Goal: Task Accomplishment & Management: Use online tool/utility

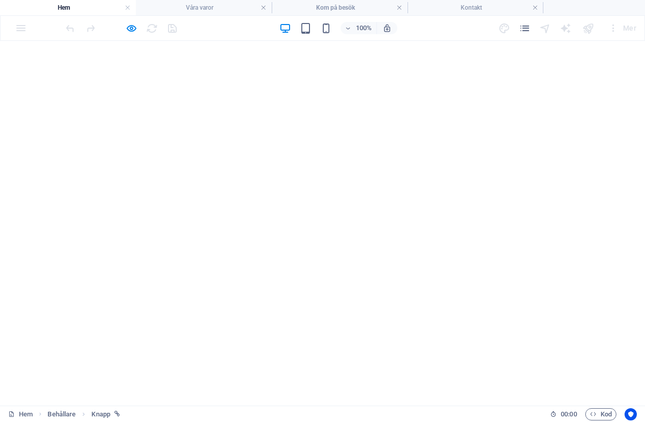
select select "9"
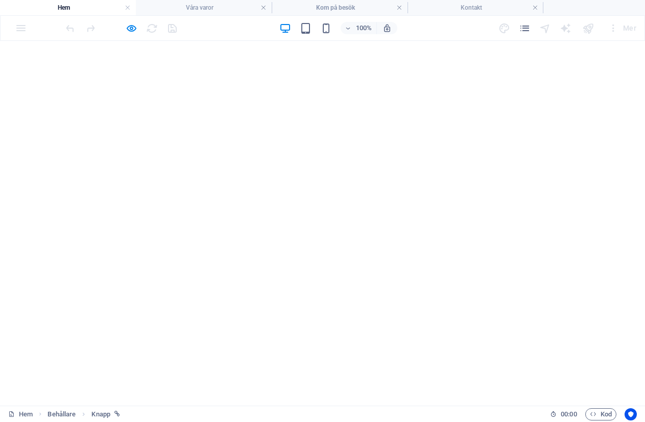
select select "9"
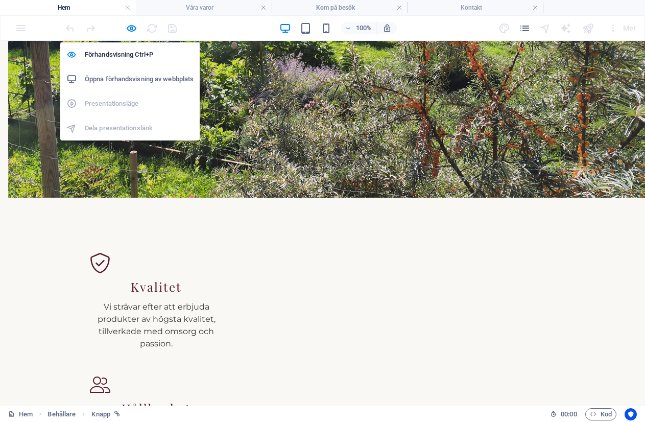
drag, startPoint x: 132, startPoint y: 26, endPoint x: 130, endPoint y: 92, distance: 66.4
click at [131, 26] on icon "button" at bounding box center [132, 28] width 12 height 12
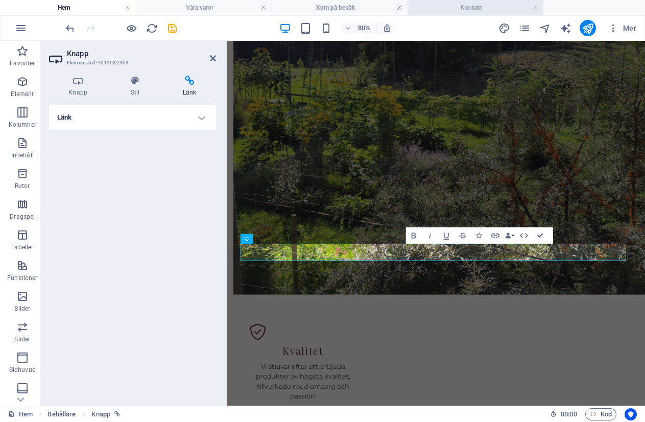
click at [440, 9] on h4 "Kontakt" at bounding box center [476, 7] width 136 height 11
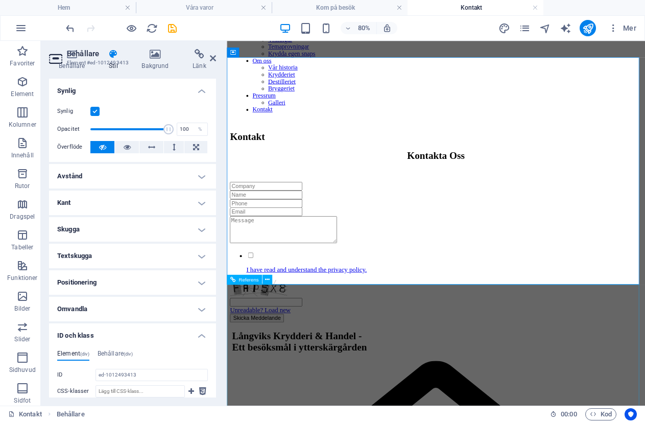
scroll to position [153, 0]
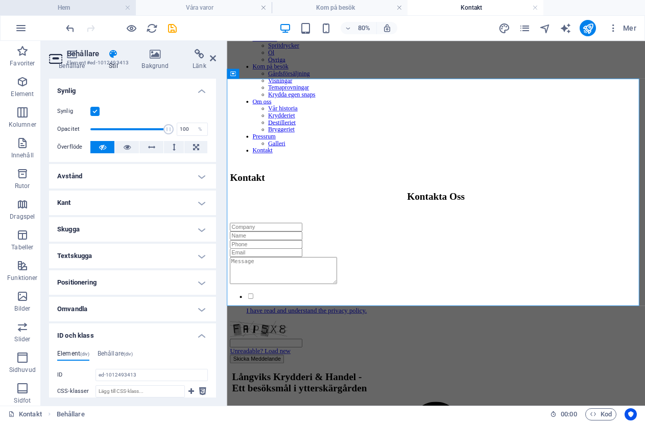
click at [59, 10] on h4 "Hem" at bounding box center [68, 7] width 136 height 11
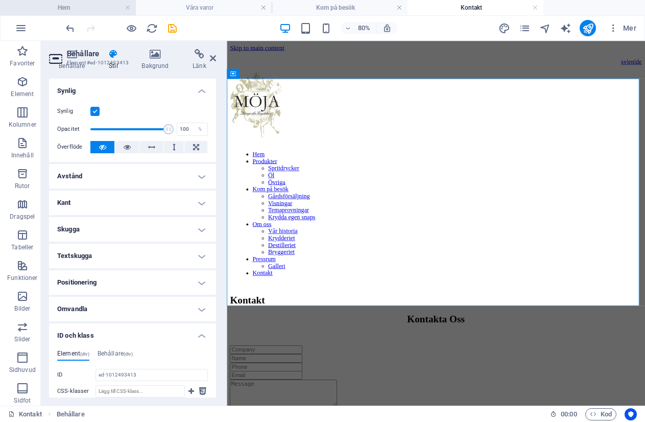
scroll to position [882, 0]
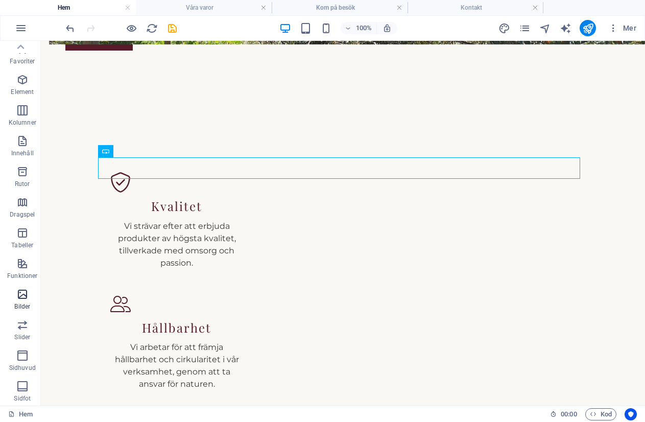
scroll to position [0, 0]
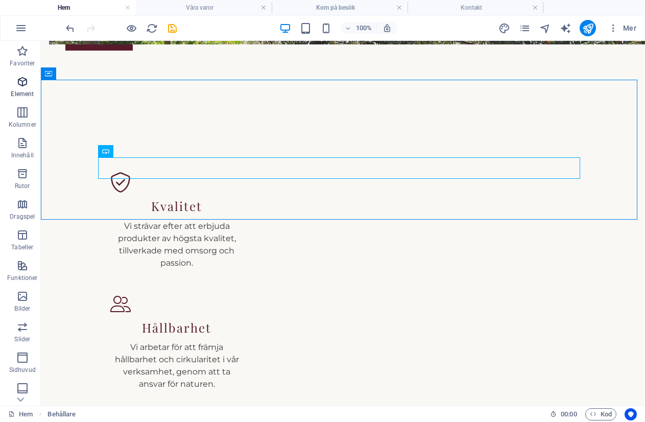
click at [17, 83] on icon "button" at bounding box center [22, 82] width 12 height 12
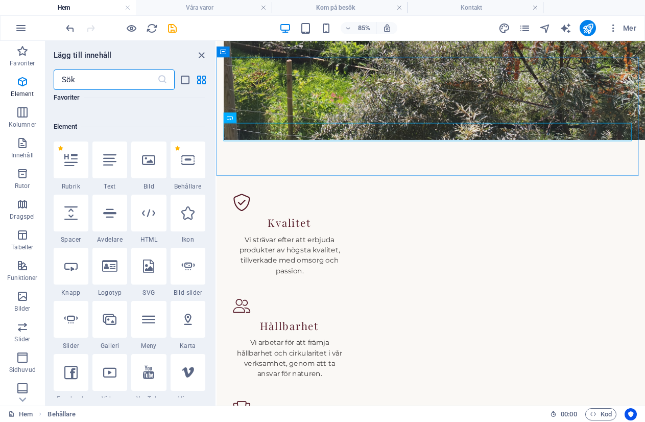
scroll to position [109, 0]
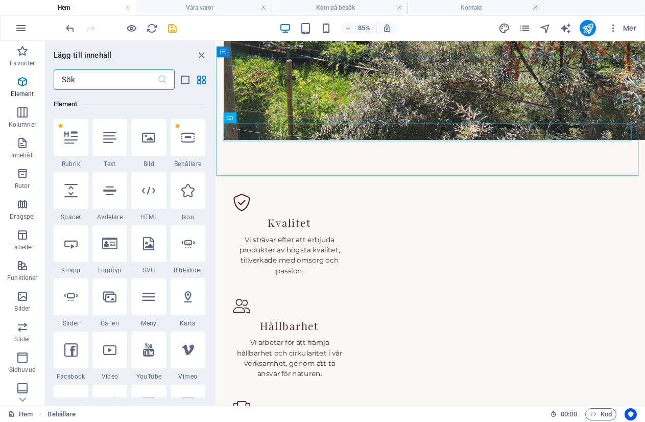
click at [87, 82] on input "text" at bounding box center [106, 79] width 104 height 20
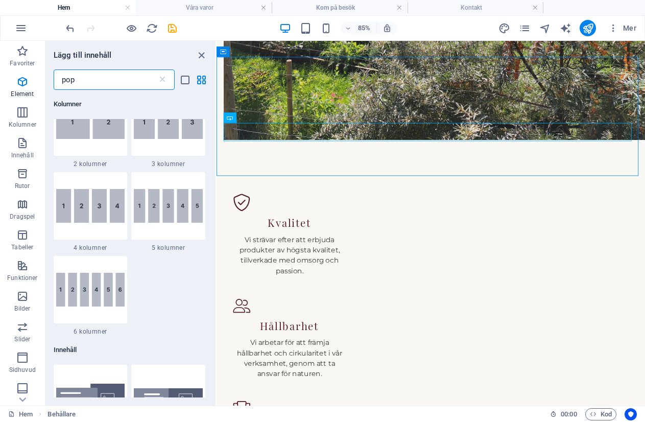
scroll to position [0, 0]
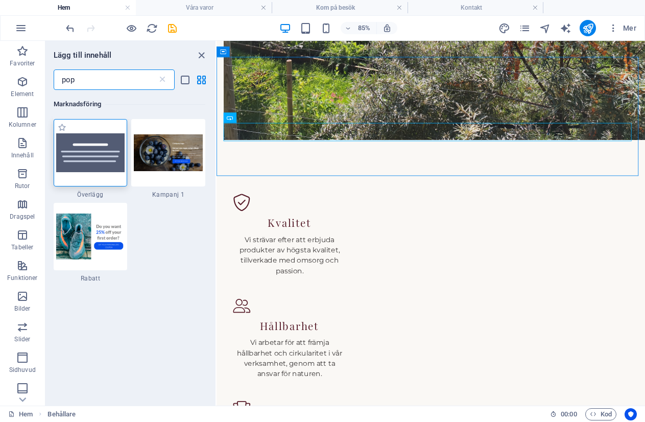
type input "pop"
click at [84, 153] on img at bounding box center [90, 152] width 69 height 39
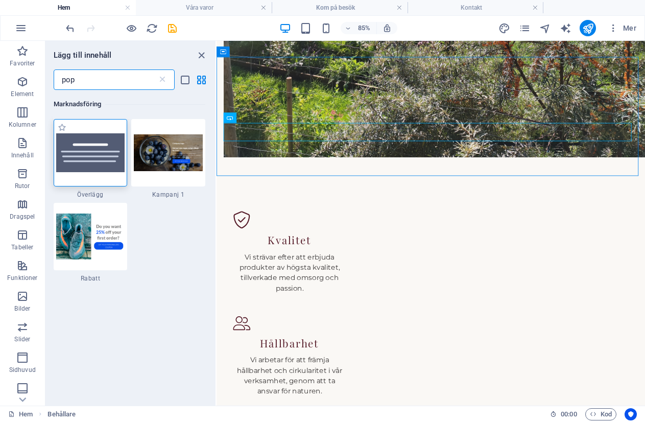
select select "rem"
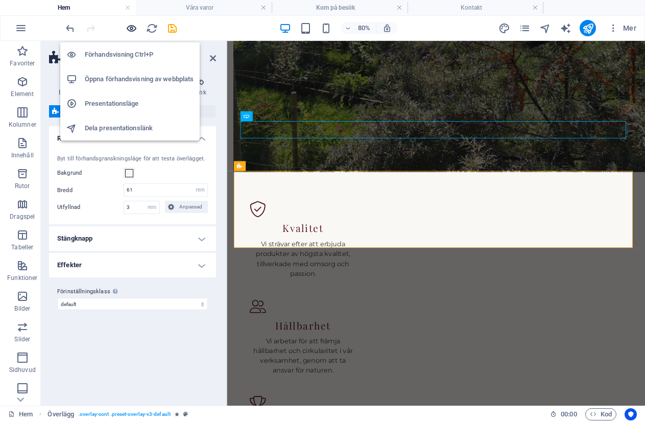
click at [127, 30] on icon "button" at bounding box center [132, 28] width 12 height 12
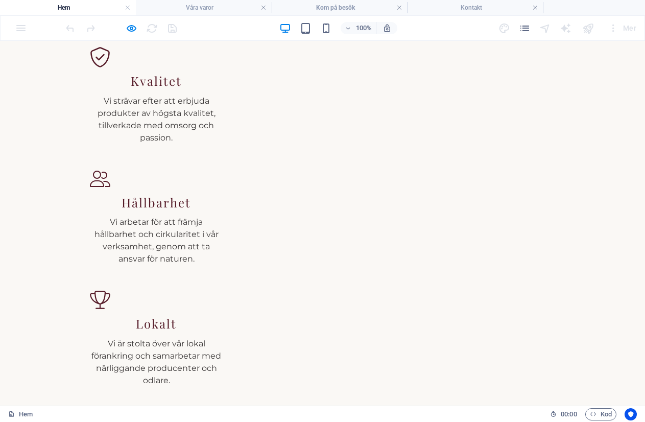
scroll to position [1035, 0]
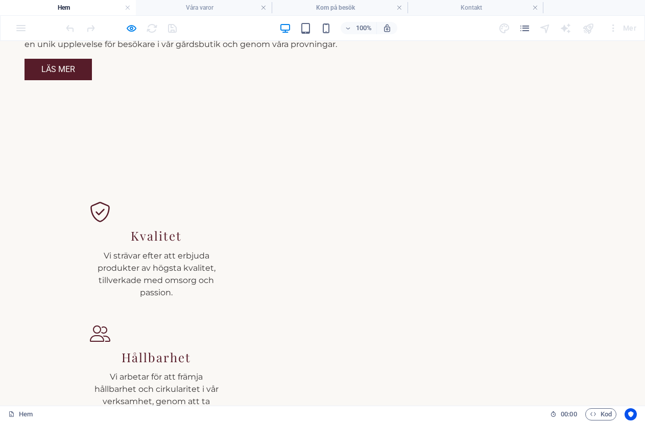
scroll to position [984, 0]
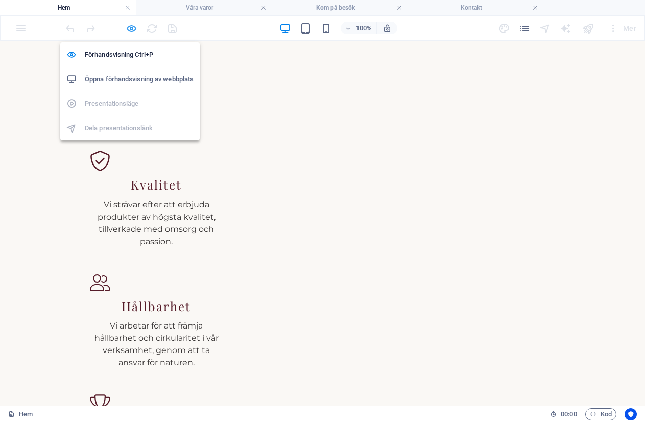
click at [129, 28] on icon "button" at bounding box center [132, 28] width 12 height 12
select select "rem"
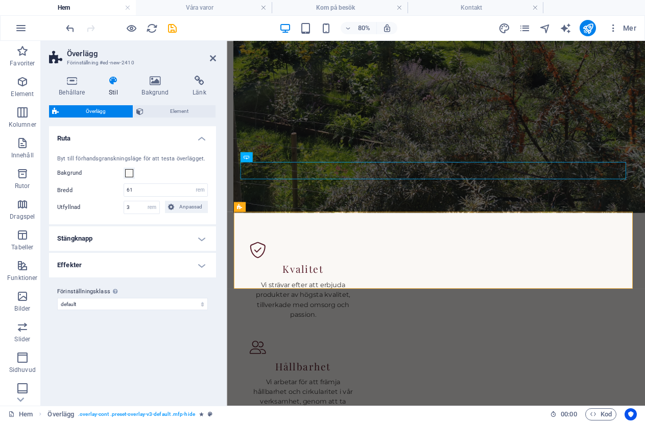
click at [77, 269] on h4 "Effekter" at bounding box center [132, 265] width 167 height 25
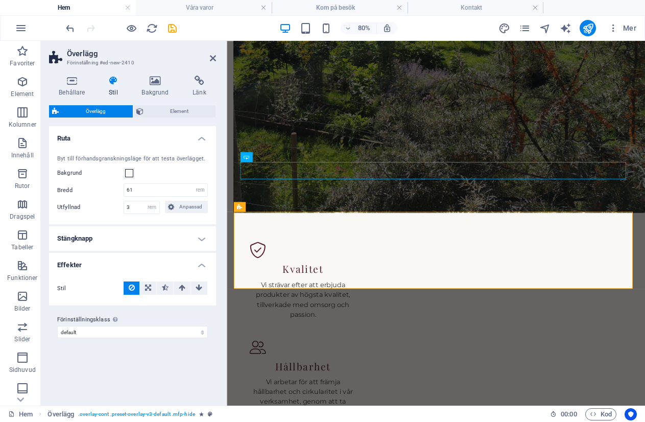
click at [96, 242] on h4 "Stängknapp" at bounding box center [132, 238] width 167 height 25
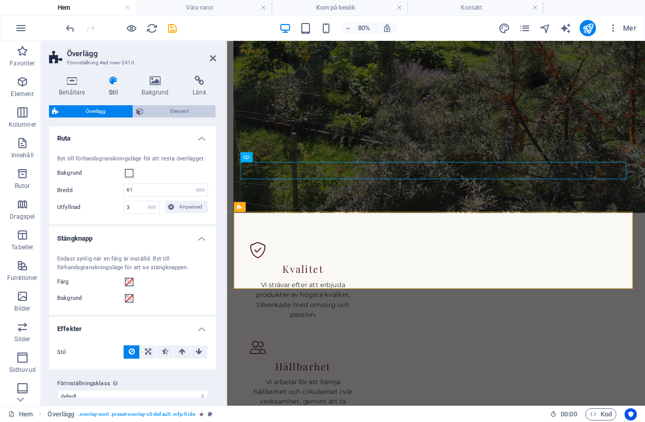
click at [187, 110] on span "Element" at bounding box center [180, 111] width 66 height 12
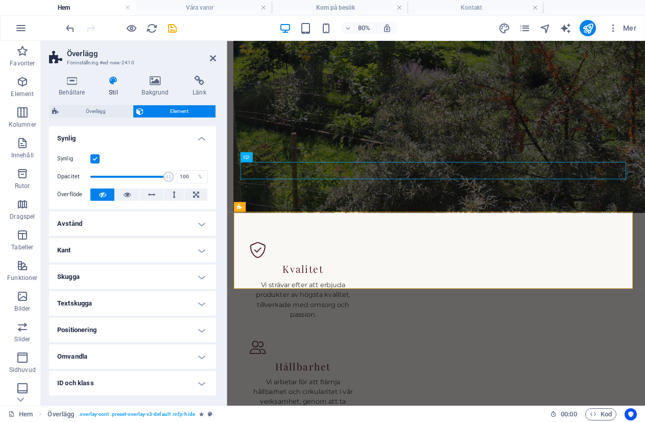
click at [94, 158] on label at bounding box center [94, 158] width 9 height 9
click at [0, 0] on input "Synlig" at bounding box center [0, 0] width 0 height 0
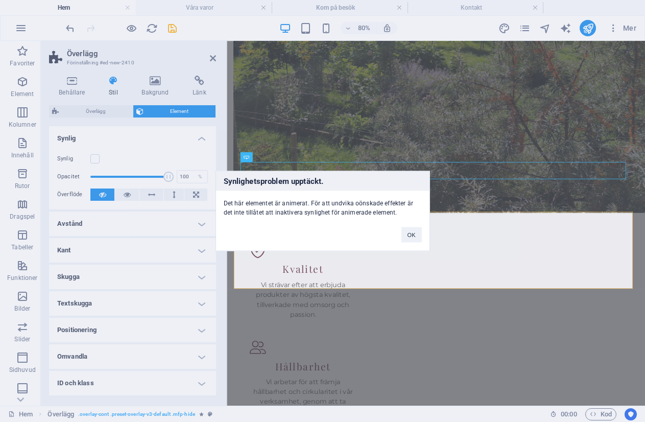
click at [93, 158] on div "Synlighetsproblem upptäckt. Det här elementet är animerat. För att undvika oöns…" at bounding box center [322, 211] width 645 height 422
click at [406, 229] on button "OK" at bounding box center [412, 234] width 20 height 15
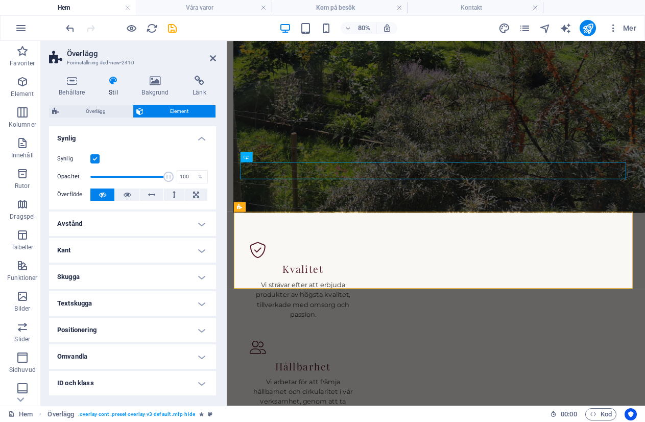
scroll to position [51, 0]
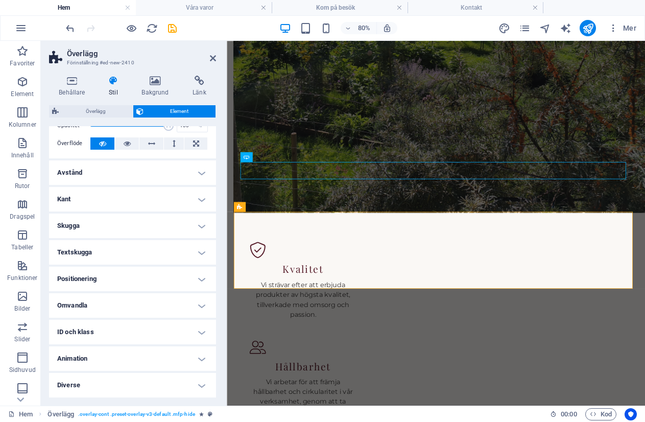
click at [92, 362] on h4 "Animation" at bounding box center [132, 358] width 167 height 25
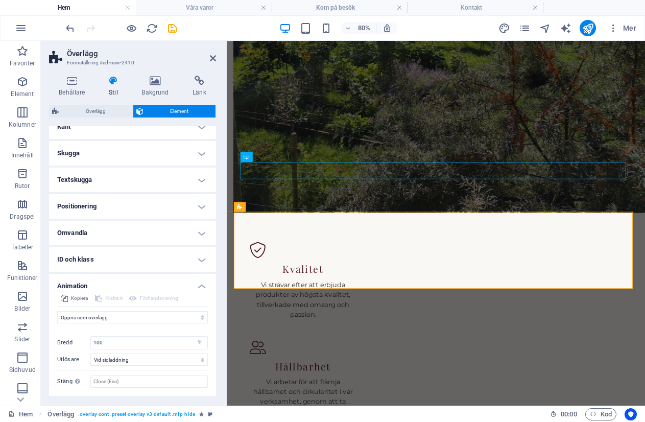
scroll to position [149, 0]
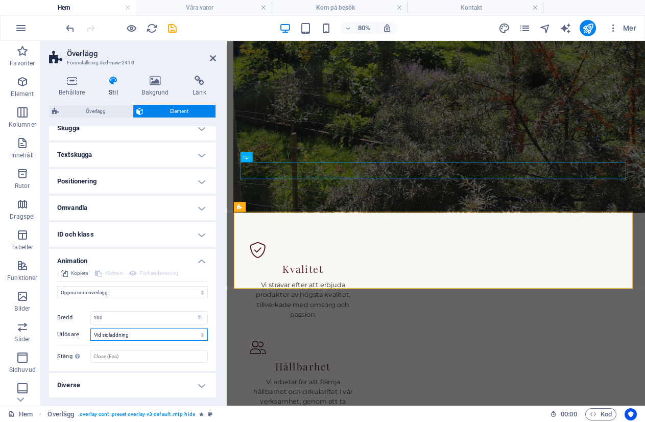
click at [202, 336] on select "Ingen automatisk utlösare Vid sidladdning Element skrollas in i bild" at bounding box center [148, 334] width 117 height 12
click at [174, 293] on select "Animera inte Visa / dölj Skjut upp/ner Zooma in/ut Skjut vänster till höger Skj…" at bounding box center [132, 292] width 151 height 12
click at [116, 296] on select "Animera inte Visa / dölj Skjut upp/ner Zooma in/ut Skjut vänster till höger Skj…" at bounding box center [132, 292] width 151 height 12
click at [200, 385] on h4 "Diverse" at bounding box center [132, 385] width 167 height 25
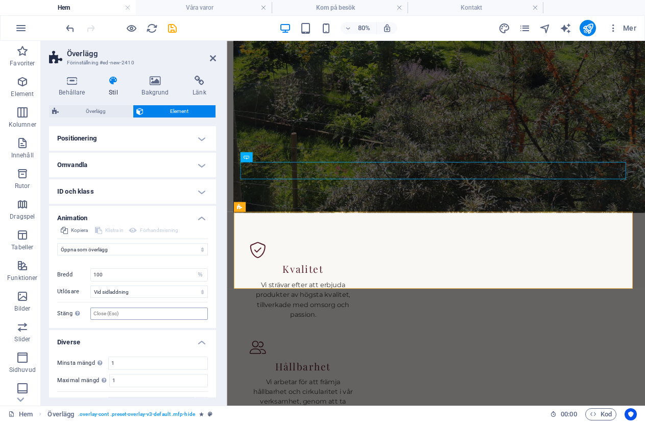
scroll to position [212, 0]
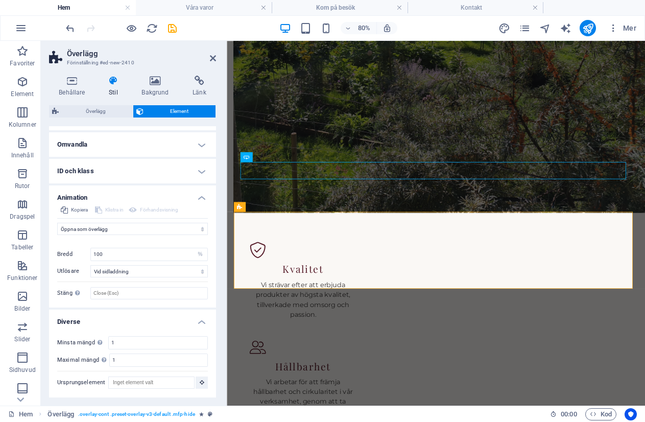
click at [196, 323] on h4 "Diverse" at bounding box center [132, 319] width 167 height 18
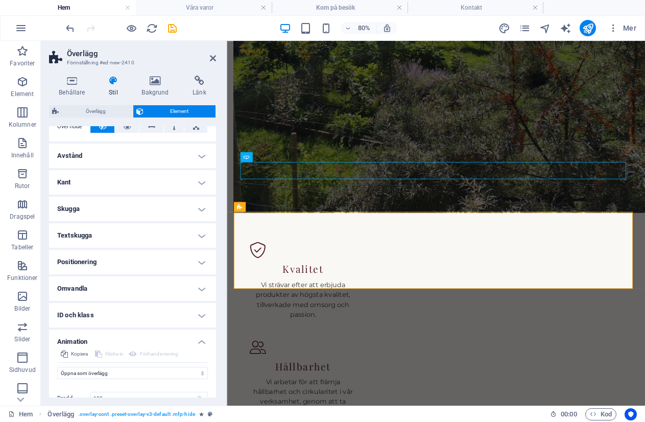
scroll to position [0, 0]
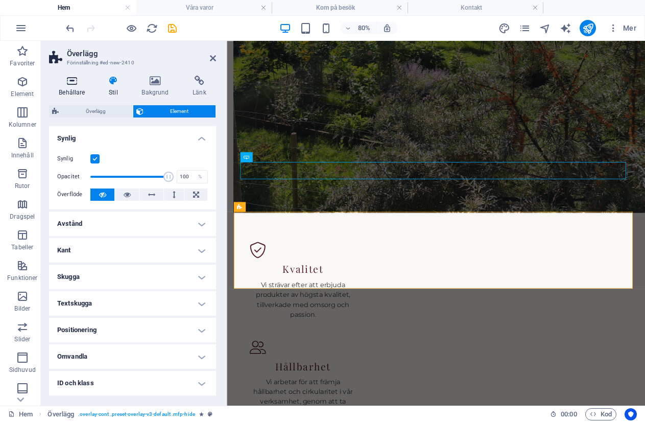
click at [72, 77] on icon at bounding box center [72, 81] width 46 height 10
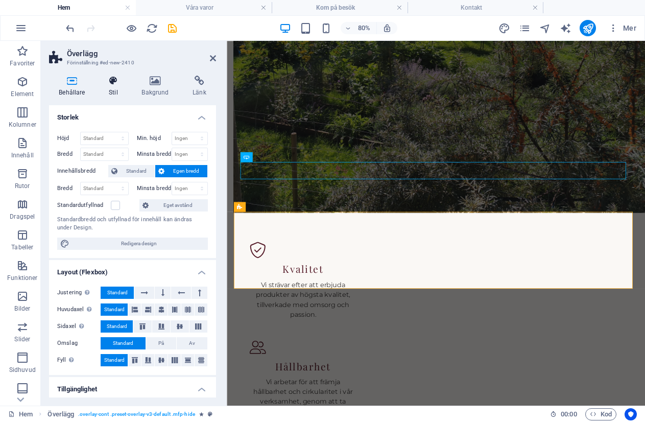
click at [115, 81] on icon at bounding box center [113, 81] width 29 height 10
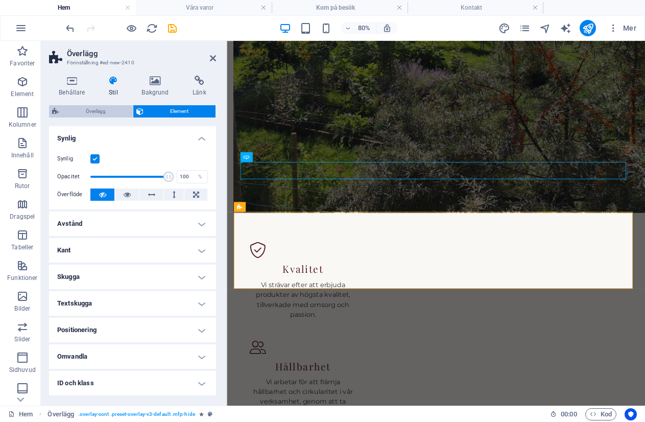
click at [96, 113] on span "Överlägg" at bounding box center [96, 111] width 68 height 12
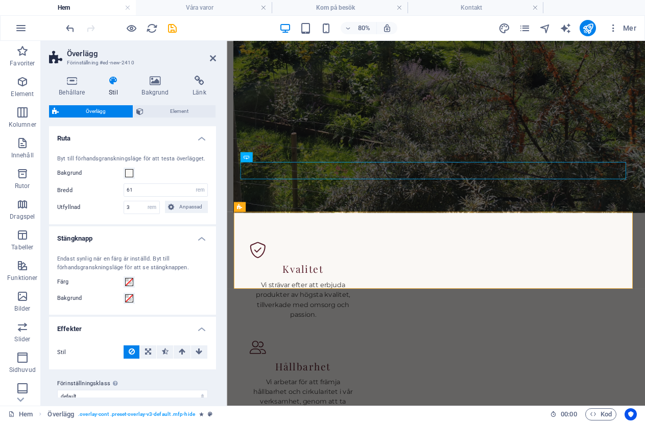
scroll to position [13, 0]
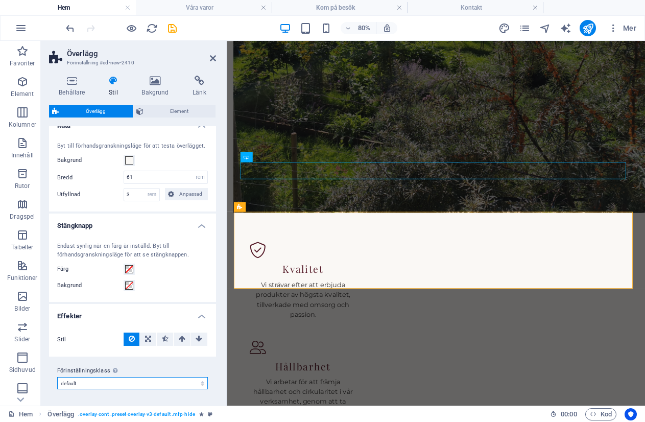
click at [105, 386] on select "default Lägg till förinställningsklass" at bounding box center [132, 383] width 151 height 12
click at [197, 84] on icon at bounding box center [199, 81] width 33 height 10
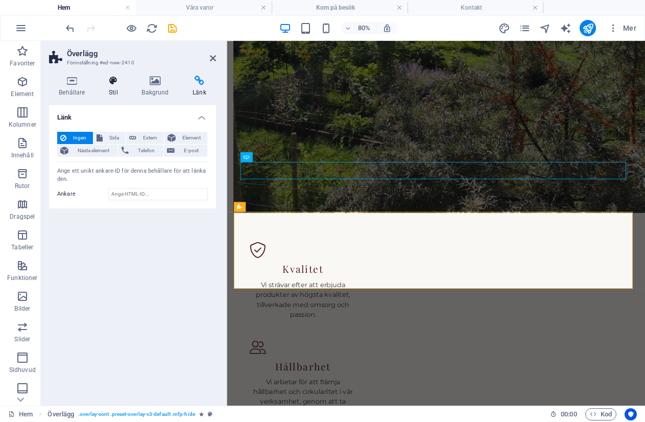
click at [113, 80] on icon at bounding box center [113, 81] width 29 height 10
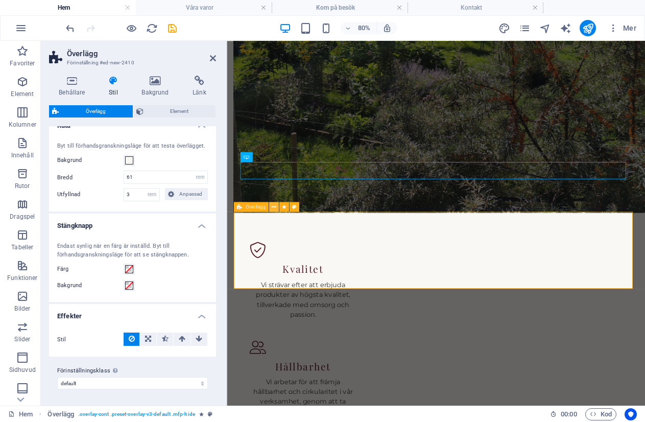
click at [275, 206] on icon at bounding box center [274, 206] width 5 height 9
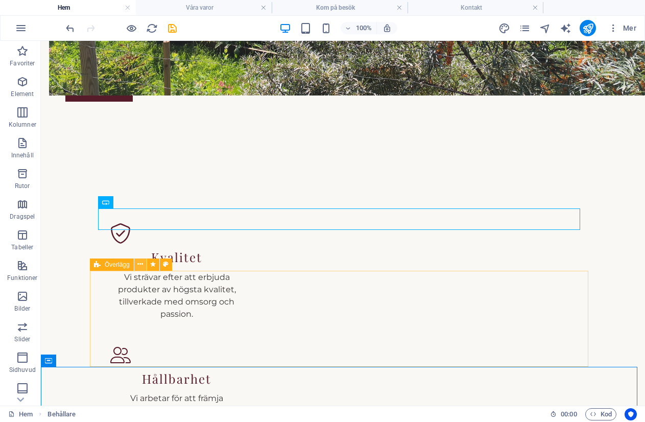
click at [142, 266] on icon at bounding box center [140, 264] width 6 height 11
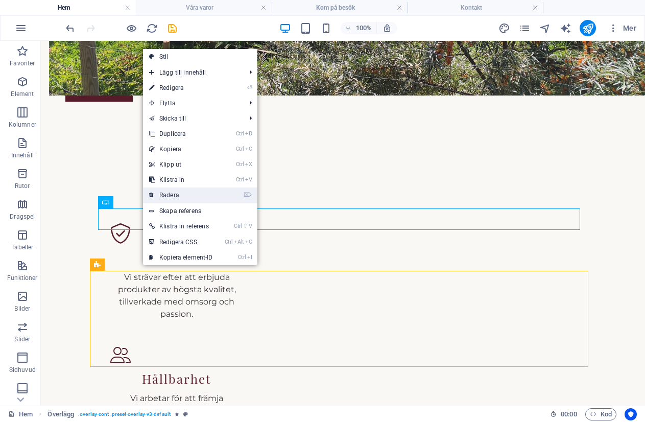
click at [173, 196] on link "⌦ Radera" at bounding box center [181, 194] width 76 height 15
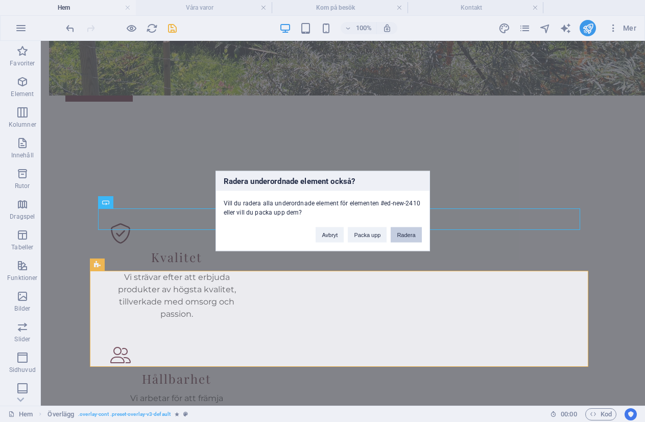
click at [414, 236] on button "Radera" at bounding box center [406, 234] width 31 height 15
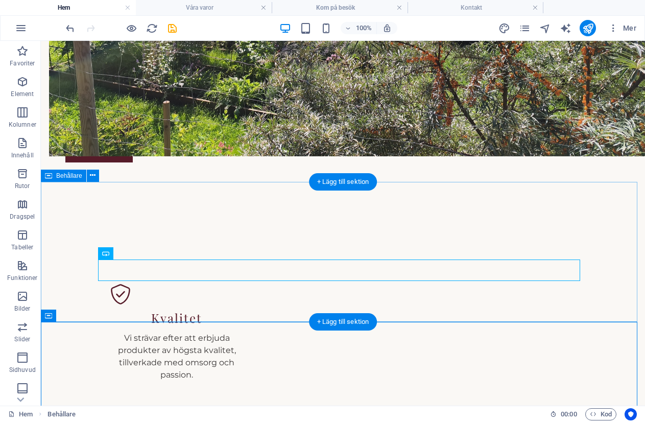
scroll to position [933, 0]
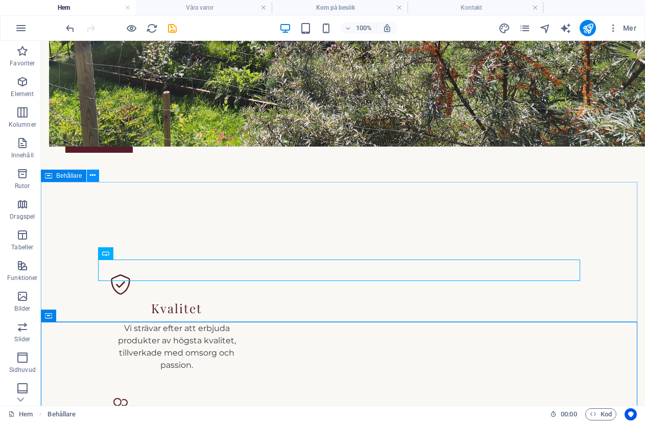
click at [92, 174] on icon at bounding box center [93, 175] width 6 height 11
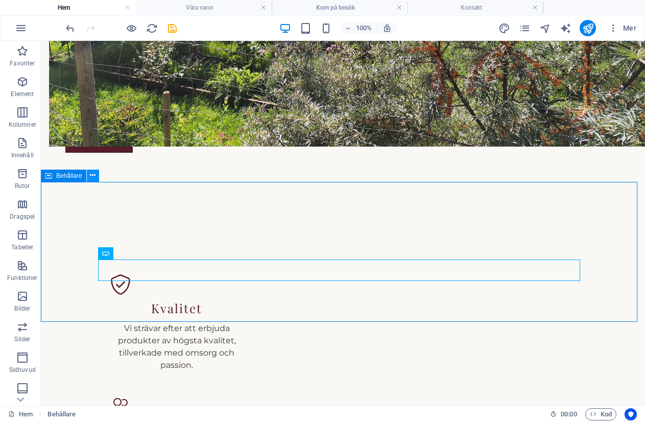
click at [95, 176] on icon at bounding box center [93, 175] width 6 height 11
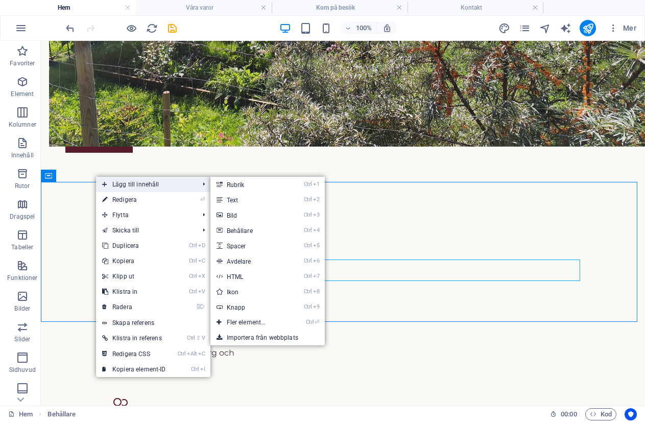
click at [103, 183] on icon at bounding box center [104, 184] width 5 height 15
click at [123, 184] on span "Lägg till innehåll" at bounding box center [145, 184] width 99 height 15
click at [254, 321] on link "Ctrl ⏎ Fler element..." at bounding box center [248, 322] width 76 height 15
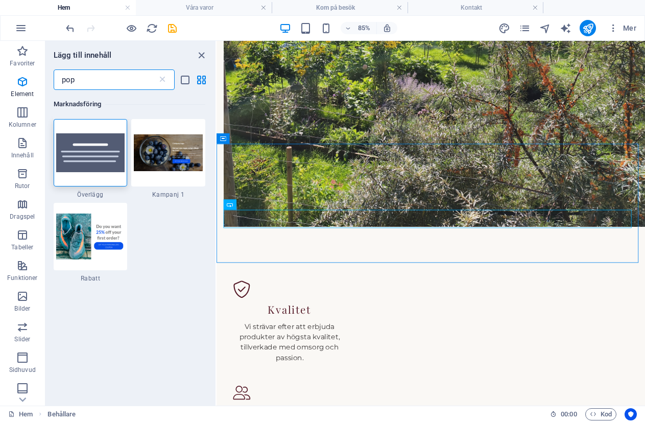
click at [80, 77] on input "pop" at bounding box center [106, 79] width 104 height 20
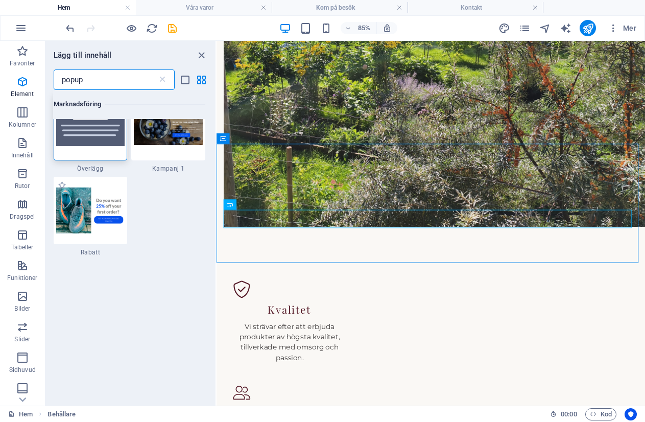
scroll to position [0, 0]
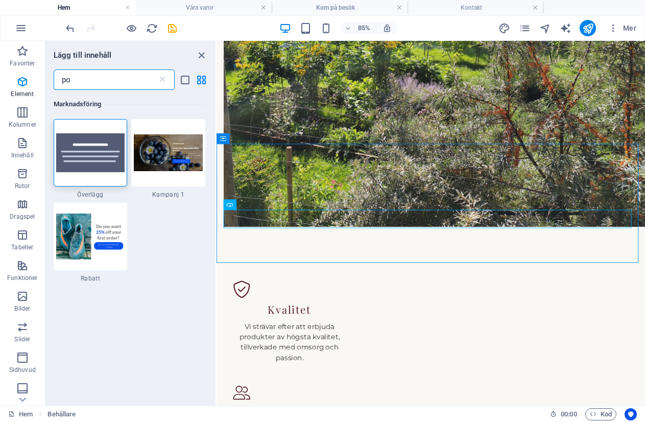
type input "p"
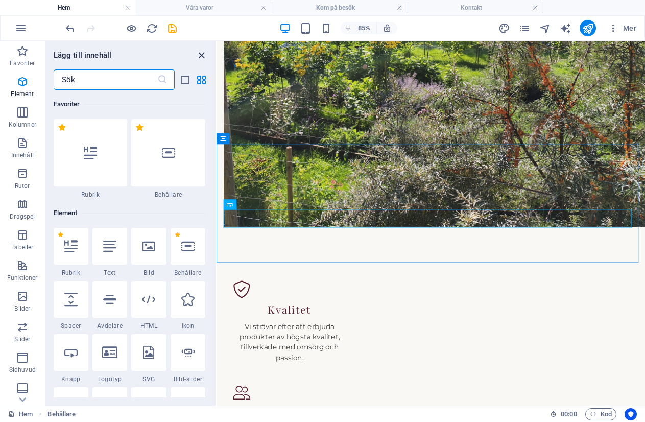
click at [199, 57] on icon "close panel" at bounding box center [202, 56] width 12 height 12
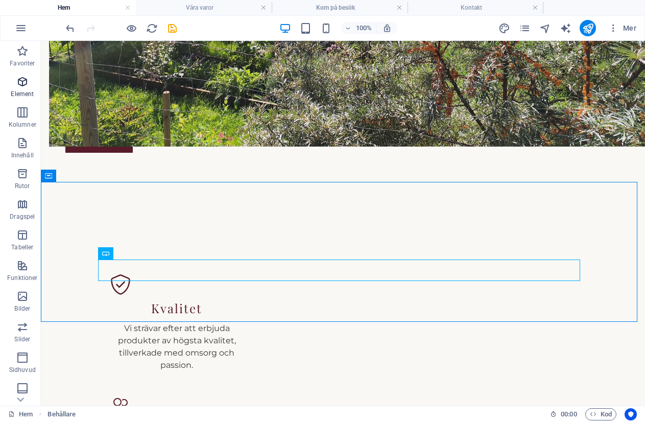
click at [21, 82] on icon "button" at bounding box center [22, 82] width 12 height 12
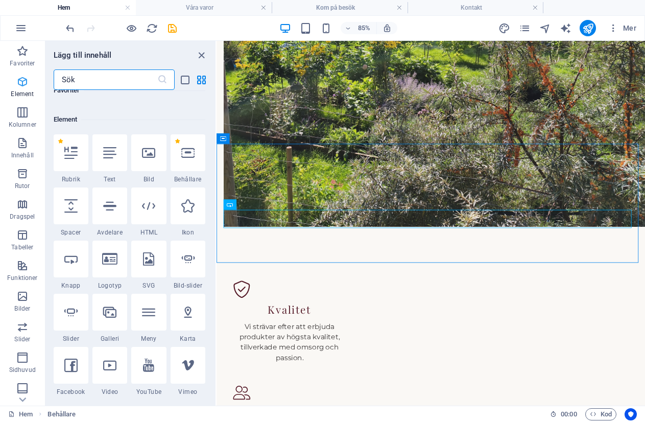
scroll to position [109, 0]
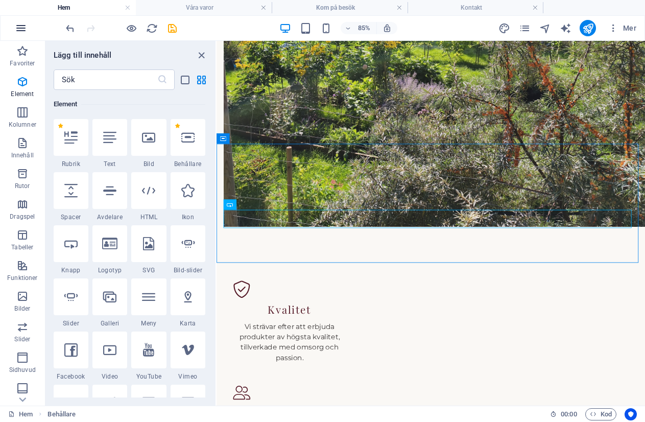
click at [20, 28] on icon "button" at bounding box center [21, 28] width 12 height 12
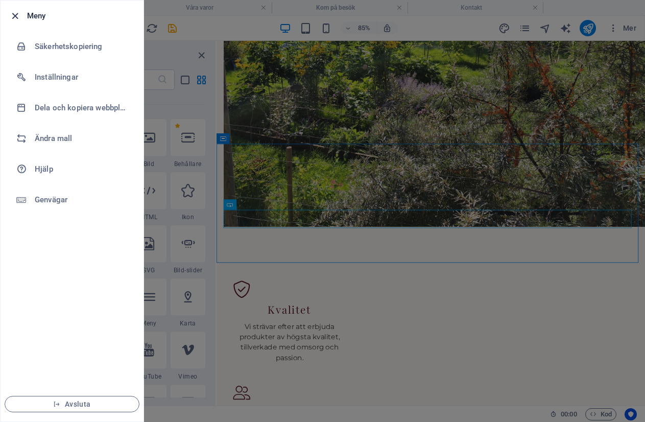
click at [15, 12] on icon "button" at bounding box center [15, 16] width 12 height 12
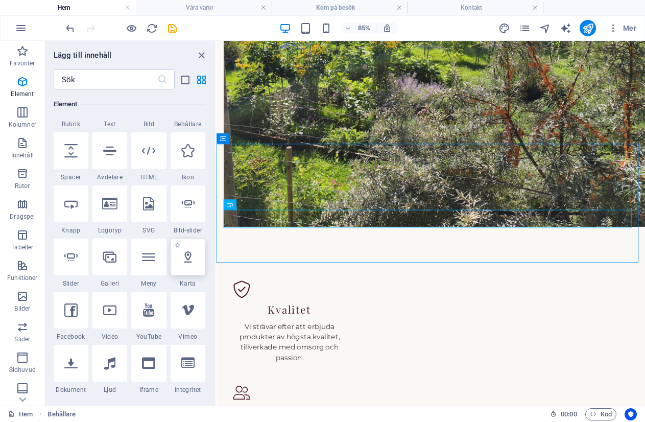
scroll to position [211, 0]
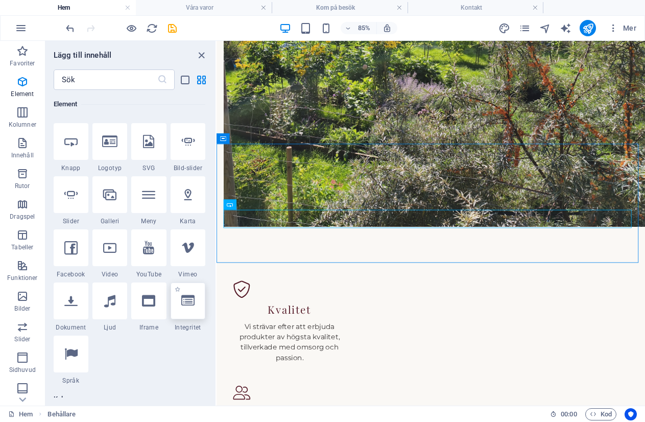
click at [186, 304] on icon at bounding box center [187, 300] width 13 height 13
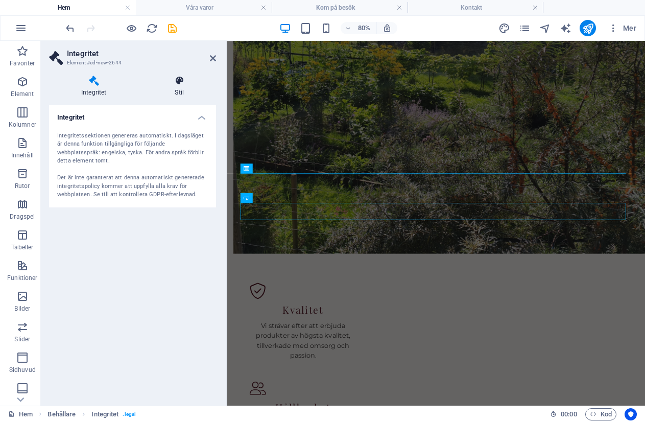
click at [179, 79] on icon at bounding box center [180, 81] width 74 height 10
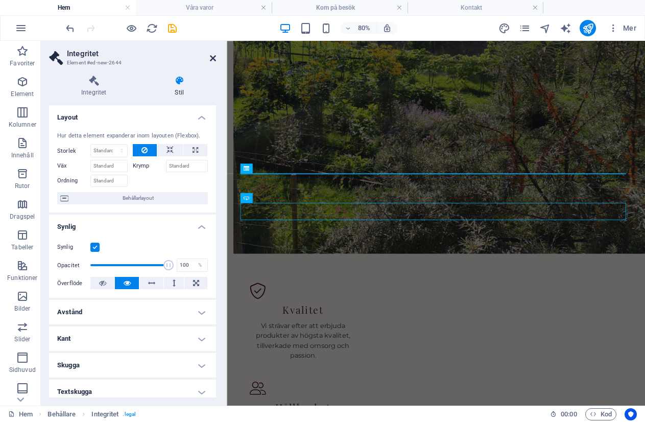
click at [211, 58] on icon at bounding box center [213, 58] width 6 height 8
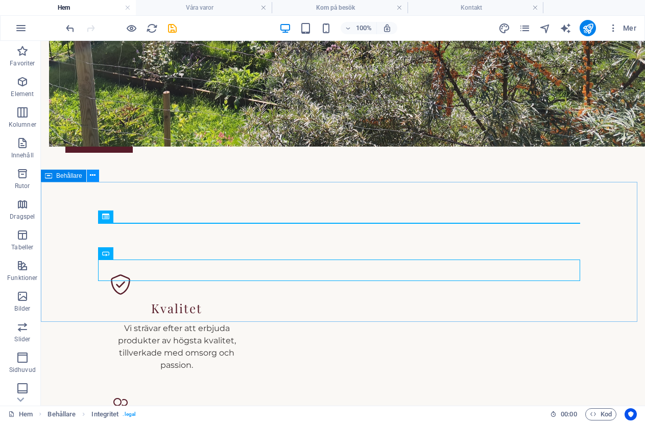
click at [91, 174] on icon at bounding box center [93, 175] width 6 height 11
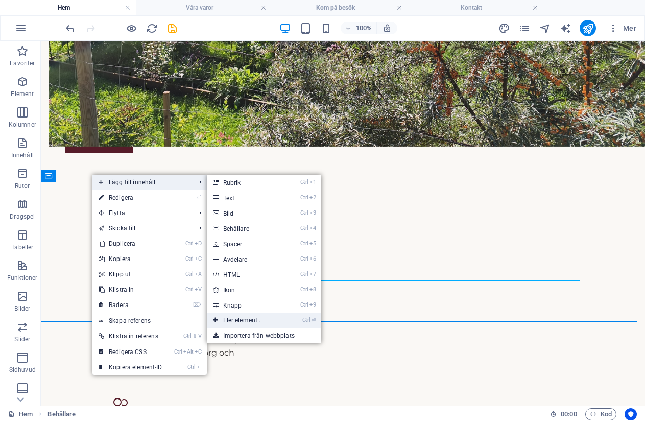
click at [237, 318] on link "Ctrl ⏎ Fler element..." at bounding box center [245, 320] width 76 height 15
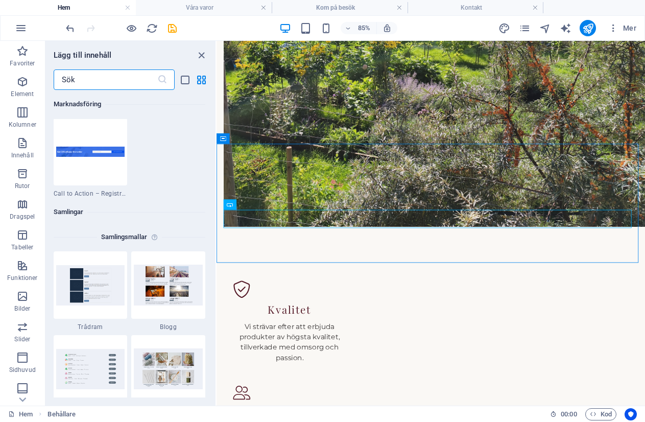
scroll to position [9040, 0]
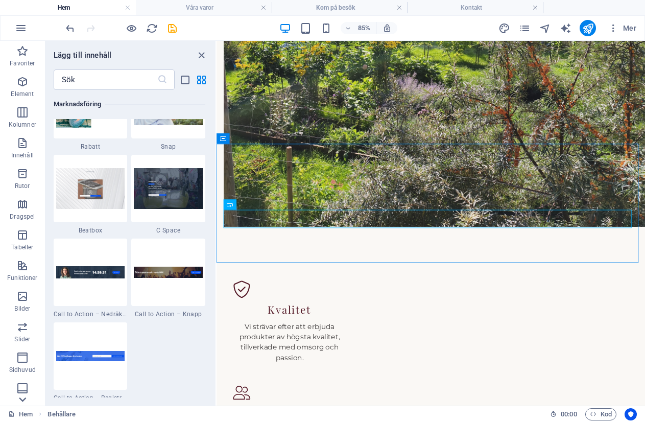
click at [22, 398] on icon at bounding box center [22, 399] width 14 height 14
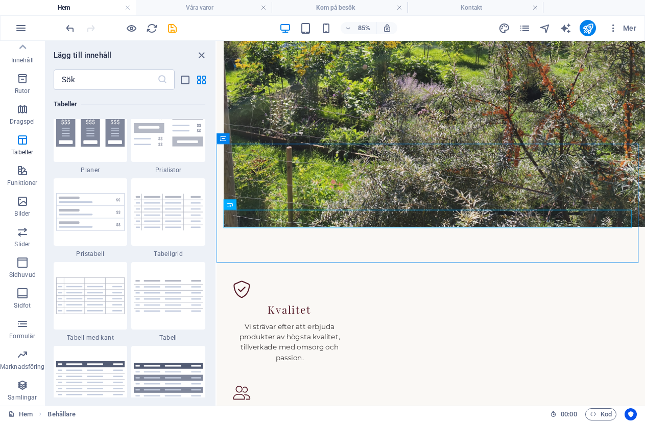
scroll to position [3420, 0]
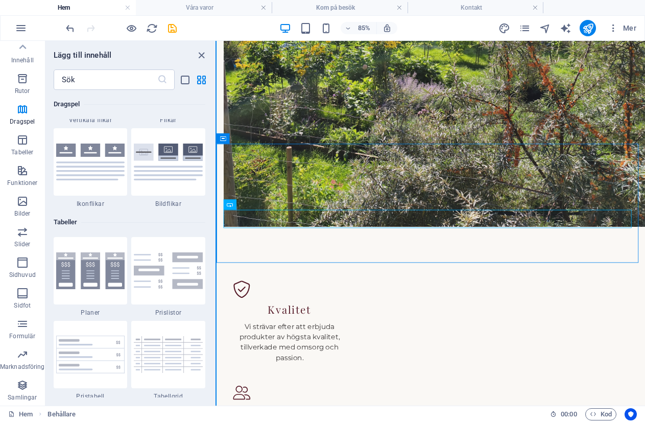
click at [216, 197] on button at bounding box center [216, 223] width 1 height 365
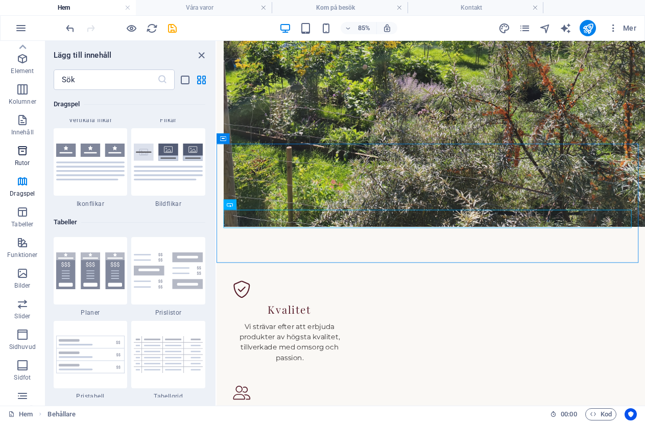
scroll to position [0, 0]
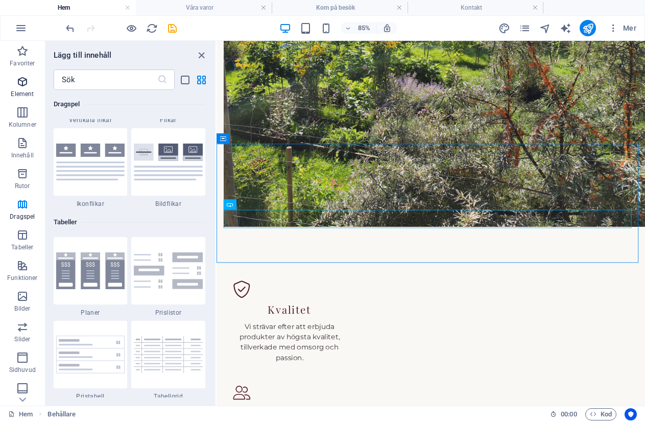
click at [21, 82] on icon "button" at bounding box center [22, 82] width 12 height 12
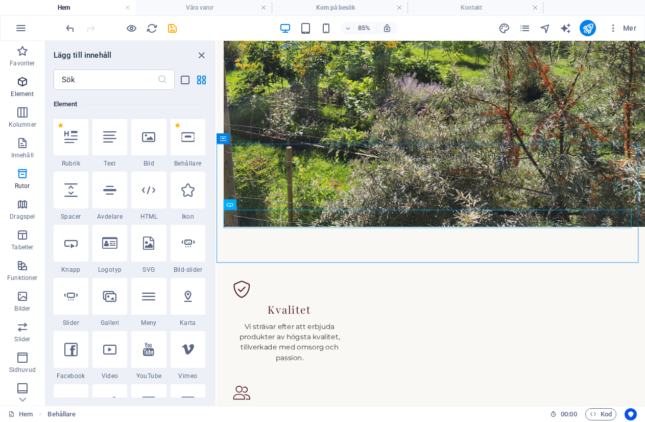
scroll to position [109, 0]
click at [186, 138] on icon at bounding box center [187, 137] width 13 height 13
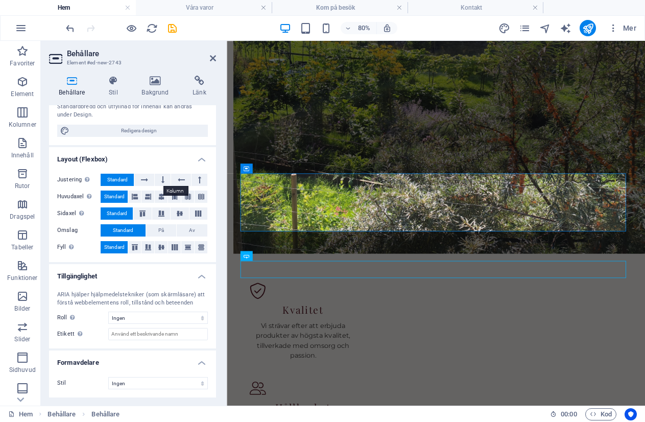
scroll to position [0, 0]
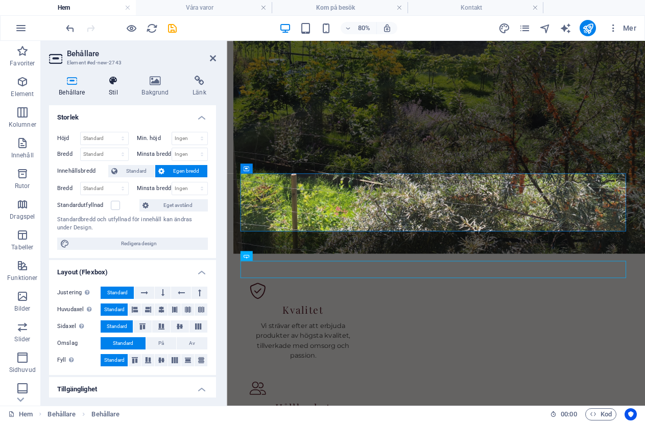
click at [118, 82] on icon at bounding box center [113, 81] width 29 height 10
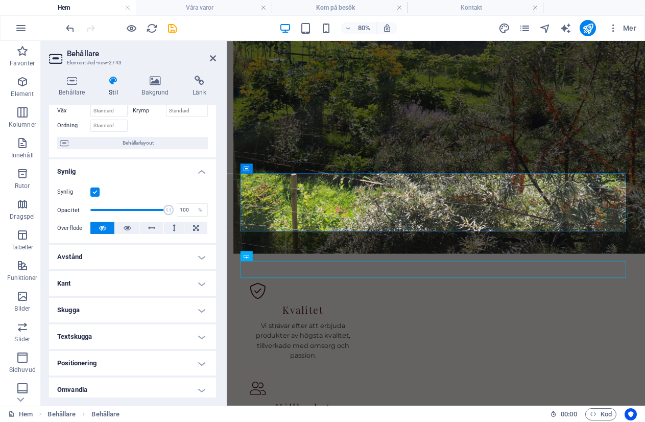
scroll to position [139, 0]
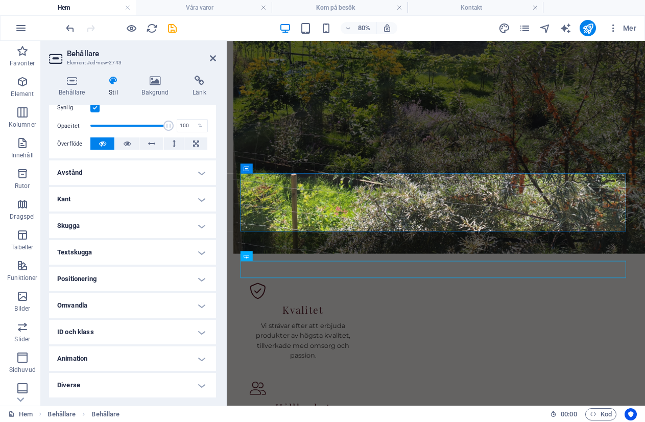
click at [115, 302] on h4 "Omvandla" at bounding box center [132, 305] width 167 height 25
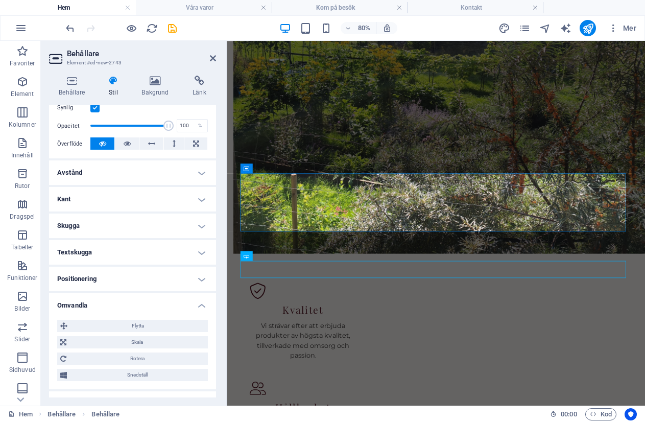
click at [114, 302] on h4 "Omvandla" at bounding box center [132, 302] width 167 height 18
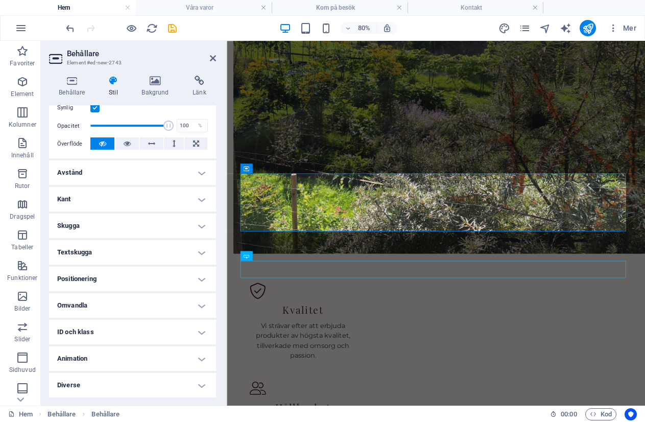
click at [111, 359] on h4 "Animation" at bounding box center [132, 358] width 167 height 25
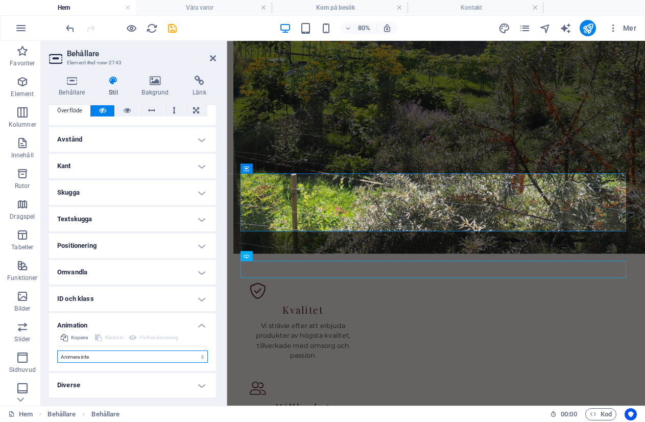
click at [111, 358] on select "Animera inte Visa / dölj Skjut upp/ner Zooma in/ut Skjut vänster till höger Skj…" at bounding box center [132, 356] width 151 height 12
click at [122, 292] on h4 "ID och klass" at bounding box center [132, 299] width 167 height 25
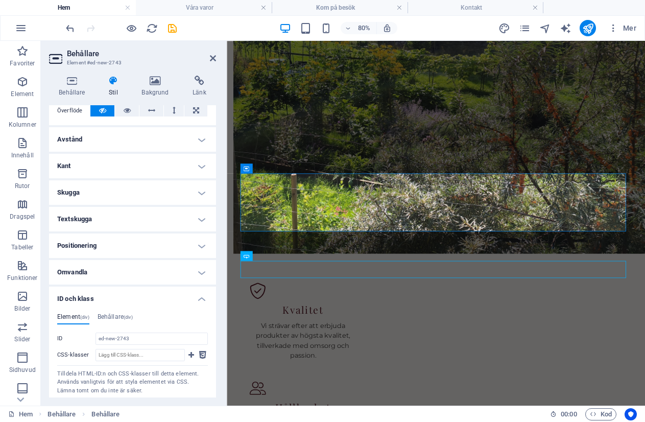
scroll to position [265, 0]
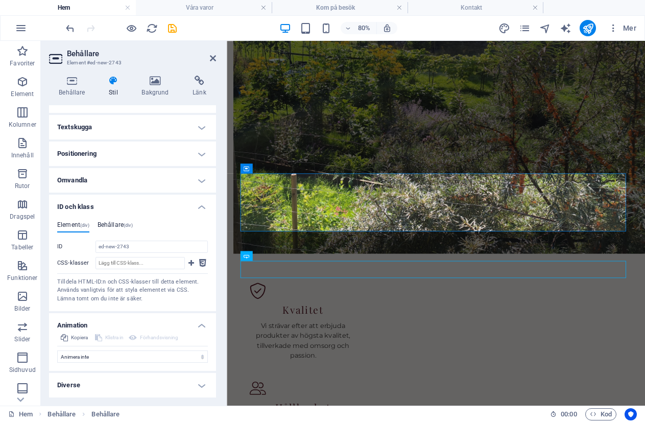
click at [120, 223] on h4 "Behållare (div)" at bounding box center [115, 226] width 35 height 11
click at [63, 221] on div "Element (div) Behållare (div) ID ed-new-2743 CSS-klasser Tilldela HTML-ID:n och…" at bounding box center [132, 262] width 167 height 98
click at [202, 207] on h4 "ID och klass" at bounding box center [132, 204] width 167 height 18
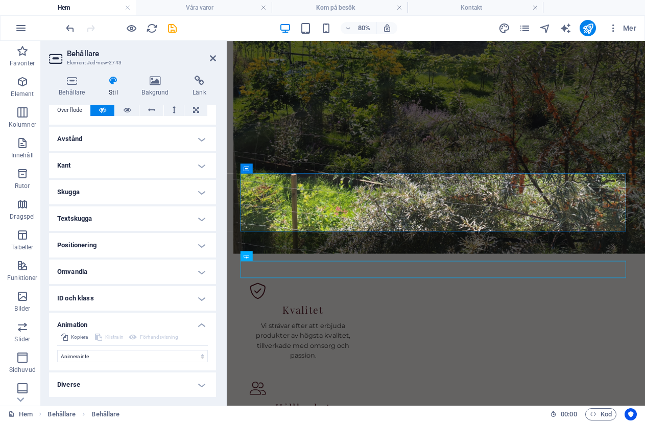
scroll to position [173, 0]
click at [134, 274] on h4 "Omvandla" at bounding box center [132, 272] width 167 height 25
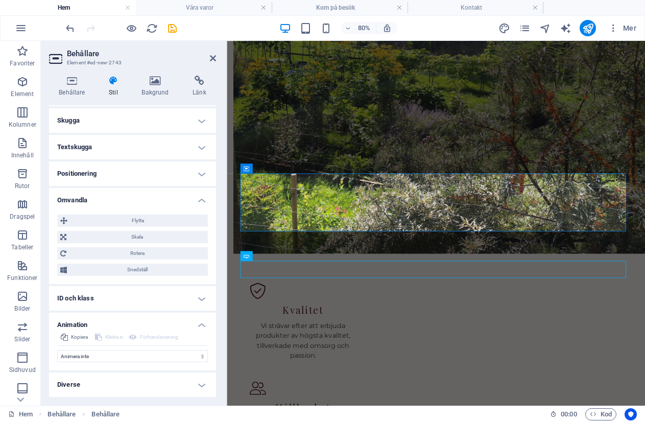
click at [199, 200] on h4 "Omvandla" at bounding box center [132, 197] width 167 height 18
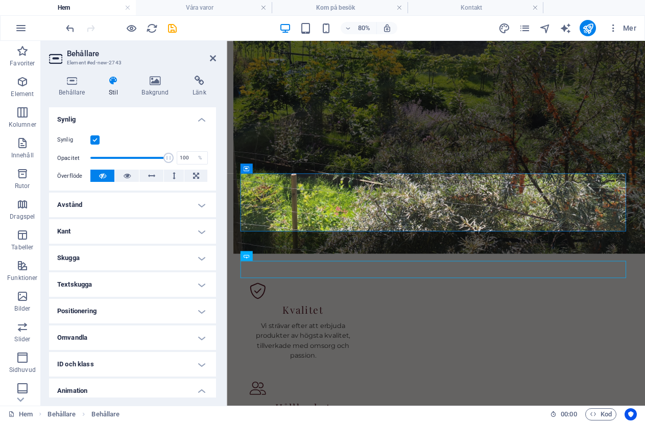
scroll to position [122, 0]
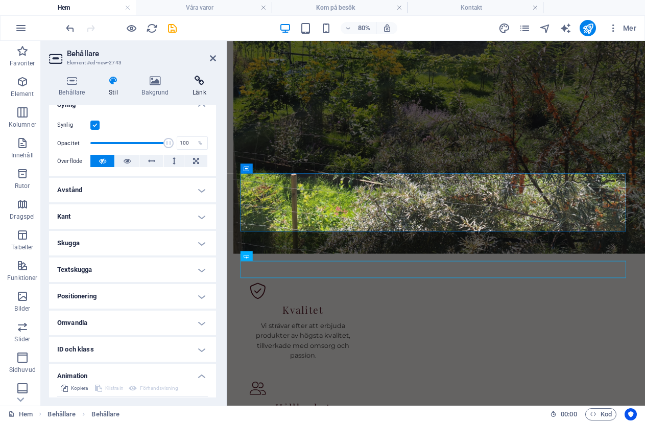
click at [200, 83] on icon at bounding box center [199, 81] width 33 height 10
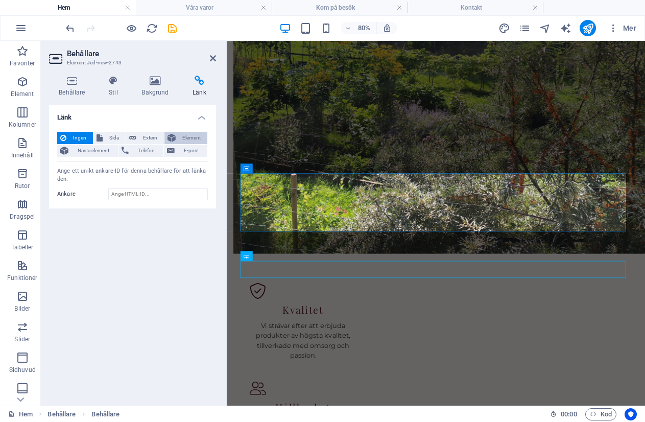
click at [176, 135] on button "Element" at bounding box center [185, 138] width 43 height 12
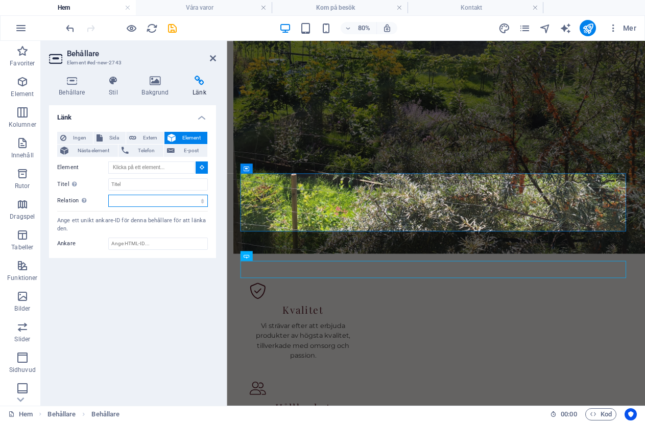
click at [201, 198] on select "alternerad skapad av bokmärke extern hjälp licens nästa nofollow noreferrer noo…" at bounding box center [158, 201] width 100 height 12
click at [202, 195] on select "alternerad skapad av bokmärke extern hjälp licens nästa nofollow noreferrer noo…" at bounding box center [158, 201] width 100 height 12
click at [90, 153] on span "Nästa element" at bounding box center [93, 151] width 43 height 12
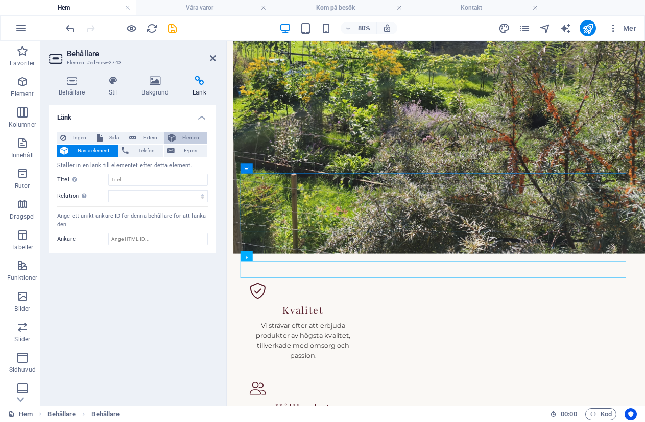
click at [189, 136] on span "Element" at bounding box center [192, 138] width 26 height 12
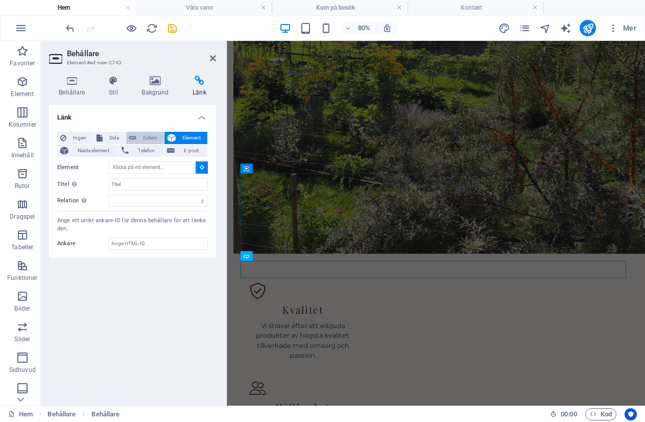
click at [140, 137] on span "Extern" at bounding box center [149, 138] width 21 height 12
select select
select select "blank"
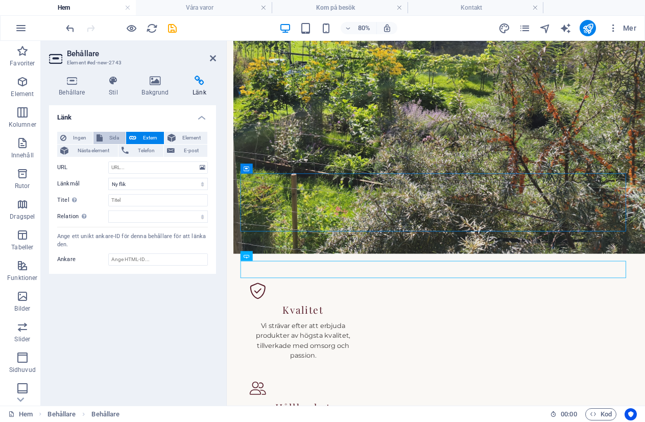
click at [107, 133] on span "Sida" at bounding box center [114, 138] width 17 height 12
select select
click at [155, 184] on select "Ny flik Samma flik Överlägg" at bounding box center [158, 184] width 100 height 12
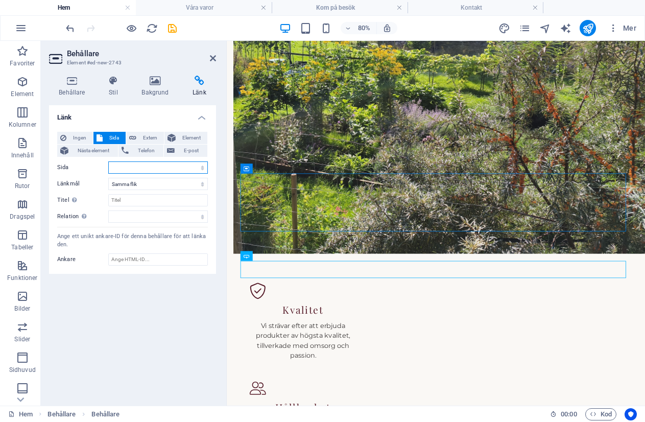
click at [204, 169] on select "Hem Legal Notice Privacy Våra varor -- Spritdrycker -- Öl -- Övriga Kom på besö…" at bounding box center [158, 167] width 100 height 12
click at [201, 168] on select "Hem Legal Notice Privacy Våra varor -- Spritdrycker -- Öl -- Övriga Kom på besö…" at bounding box center [158, 167] width 100 height 12
click at [164, 163] on select "Hem Legal Notice Privacy Våra varor -- Spritdrycker -- Öl -- Övriga Kom på besö…" at bounding box center [158, 167] width 100 height 12
click at [202, 164] on select "Hem Legal Notice Privacy Våra varor -- Spritdrycker -- Öl -- Övriga Kom på besö…" at bounding box center [158, 167] width 100 height 12
click at [201, 217] on select "alternerad skapad av bokmärke extern hjälp licens nästa nofollow noreferrer noo…" at bounding box center [158, 216] width 100 height 12
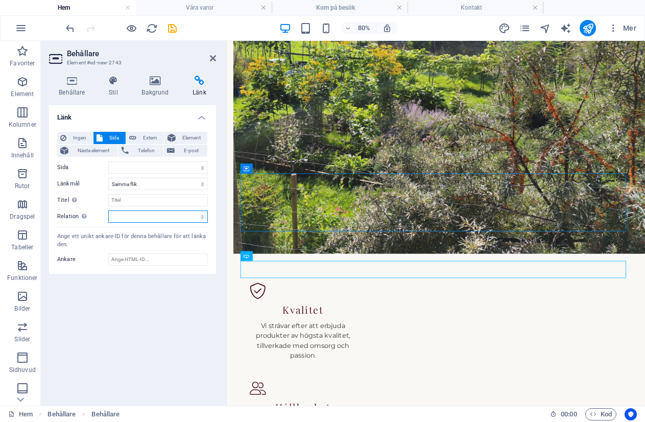
click at [201, 217] on select "alternerad skapad av bokmärke extern hjälp licens nästa nofollow noreferrer noo…" at bounding box center [158, 216] width 100 height 12
click at [204, 186] on select "Ny flik Samma flik Överlägg" at bounding box center [158, 184] width 100 height 12
